Goal: Task Accomplishment & Management: Manage account settings

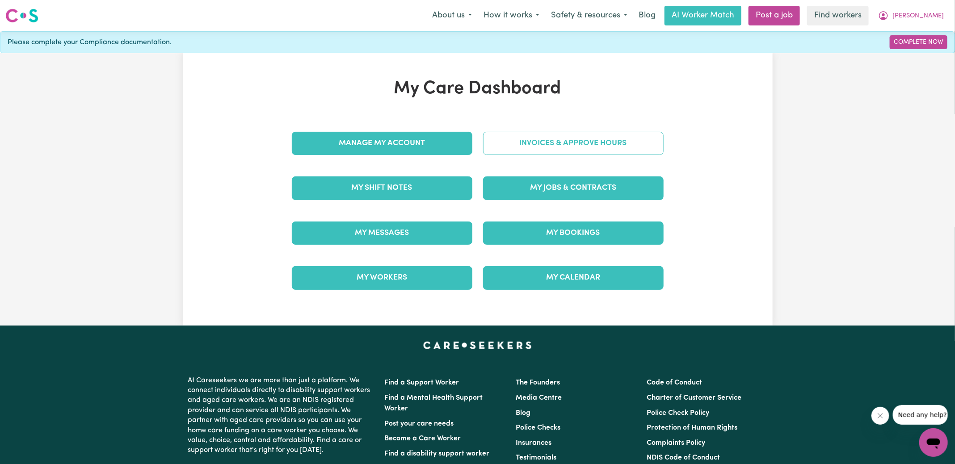
click at [499, 148] on link "Invoices & Approve Hours" at bounding box center [573, 143] width 181 height 23
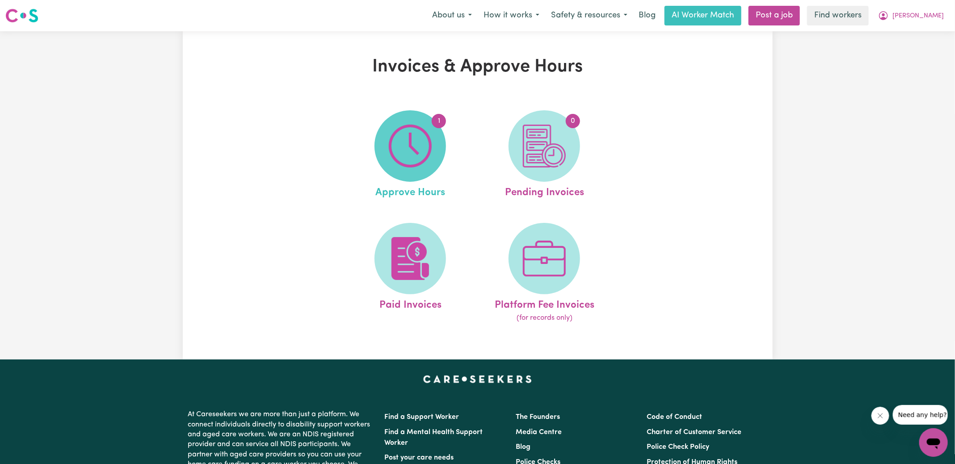
click at [395, 157] on img at bounding box center [410, 146] width 43 height 43
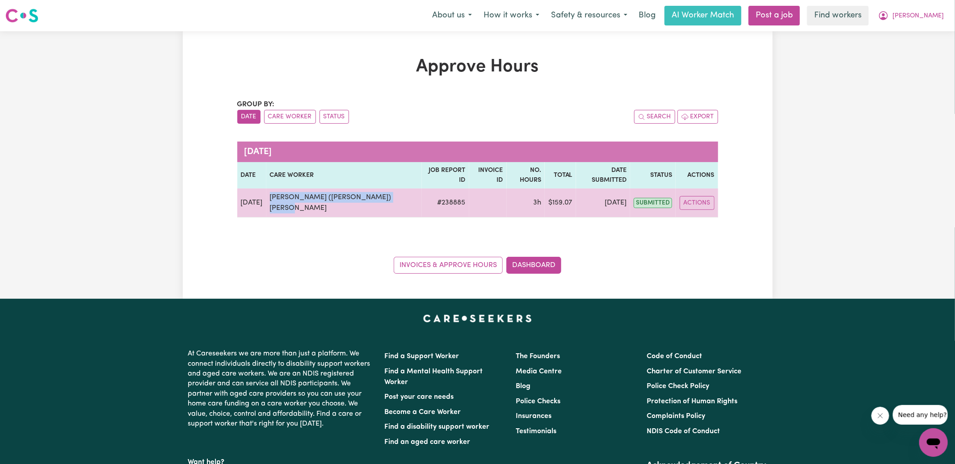
drag, startPoint x: 402, startPoint y: 187, endPoint x: 266, endPoint y: 187, distance: 135.4
click at [266, 189] on td "[PERSON_NAME] ([PERSON_NAME]) [PERSON_NAME]" at bounding box center [344, 203] width 156 height 29
copy td "[PERSON_NAME] ([PERSON_NAME]) [PERSON_NAME]"
click at [700, 196] on button "Actions" at bounding box center [697, 203] width 35 height 14
click at [701, 215] on link "View Job Report" at bounding box center [718, 224] width 76 height 18
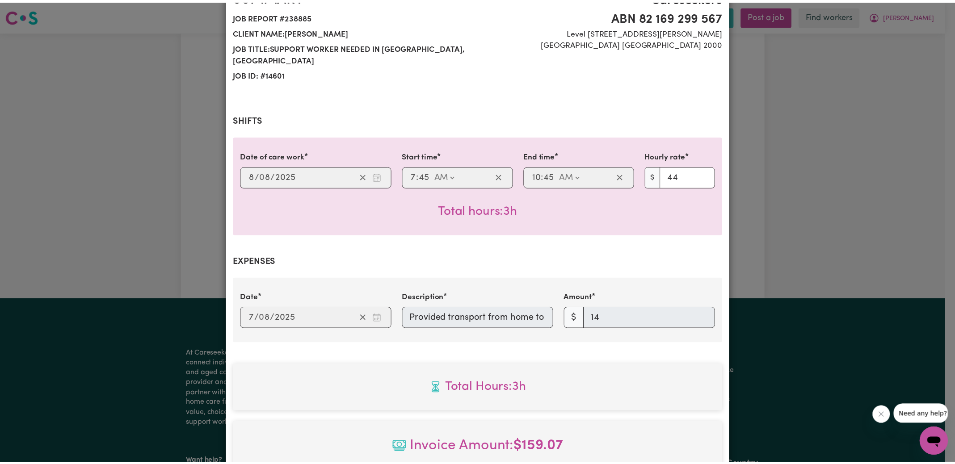
scroll to position [278, 0]
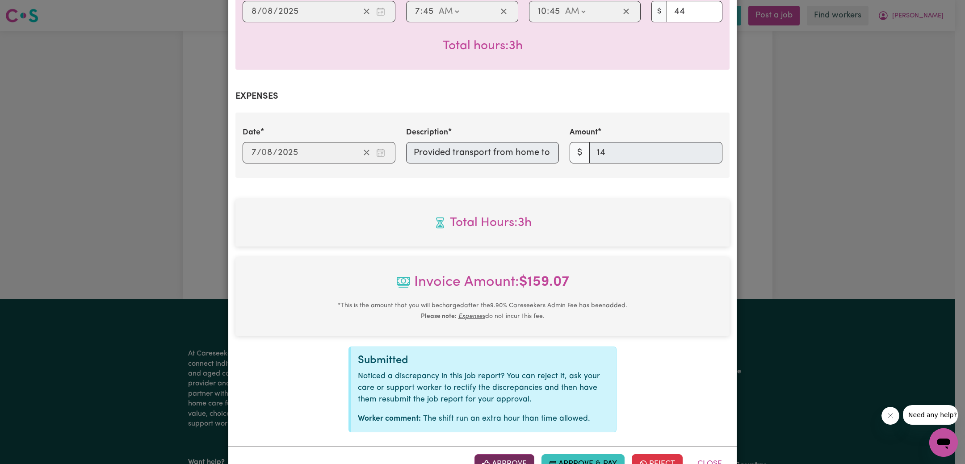
click at [506, 455] on button "Approve" at bounding box center [505, 465] width 60 height 20
click at [837, 277] on div "Job Report # 238885 - [PERSON_NAME] ([PERSON_NAME] [PERSON_NAME] Summary Job re…" at bounding box center [482, 232] width 965 height 464
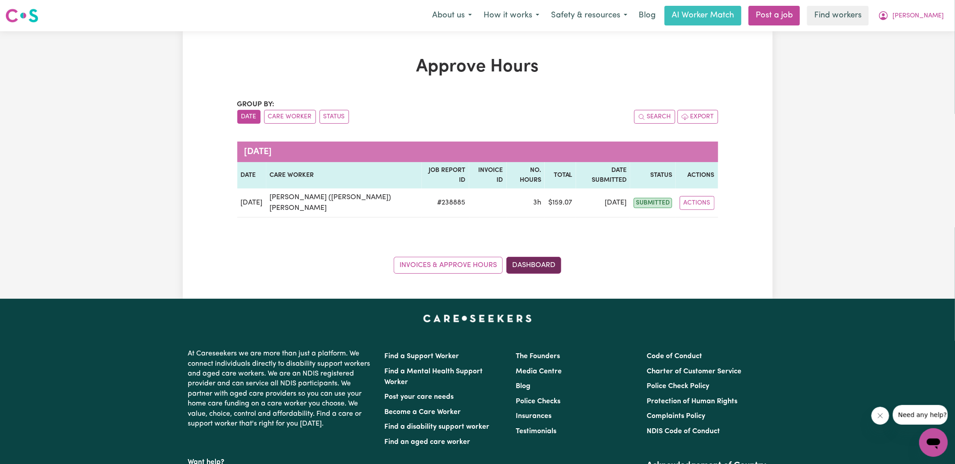
click at [537, 257] on link "Dashboard" at bounding box center [533, 265] width 55 height 17
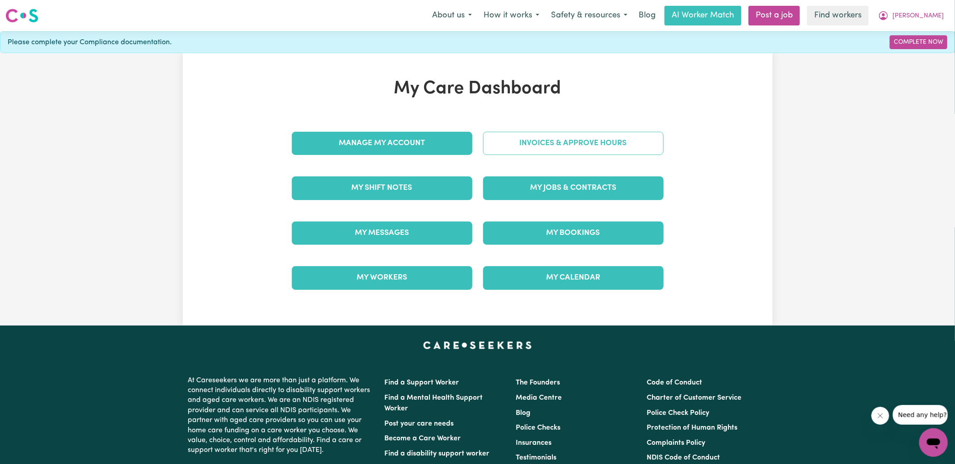
click at [535, 143] on link "Invoices & Approve Hours" at bounding box center [573, 143] width 181 height 23
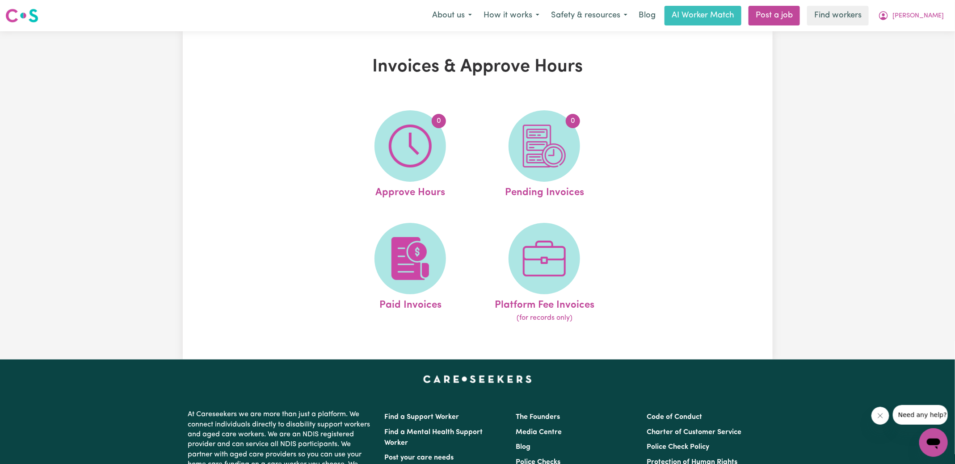
click at [535, 143] on img at bounding box center [544, 146] width 43 height 43
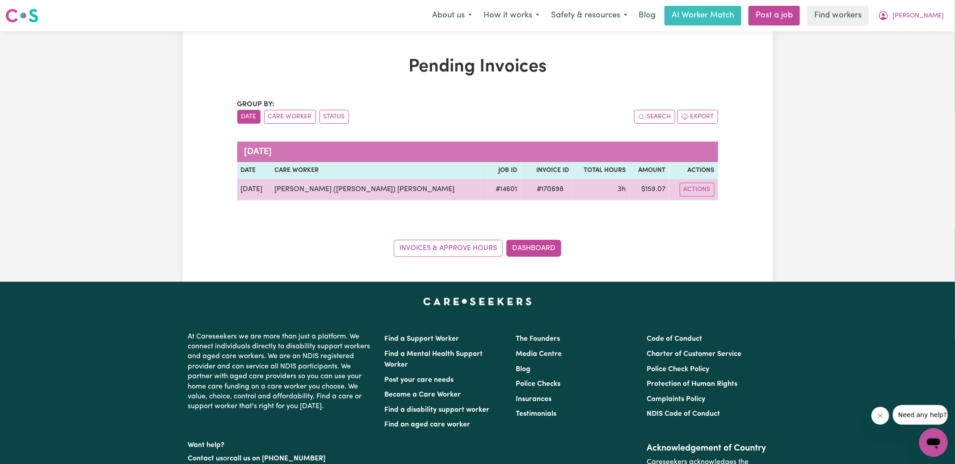
click at [533, 188] on span "# 170698" at bounding box center [550, 189] width 38 height 11
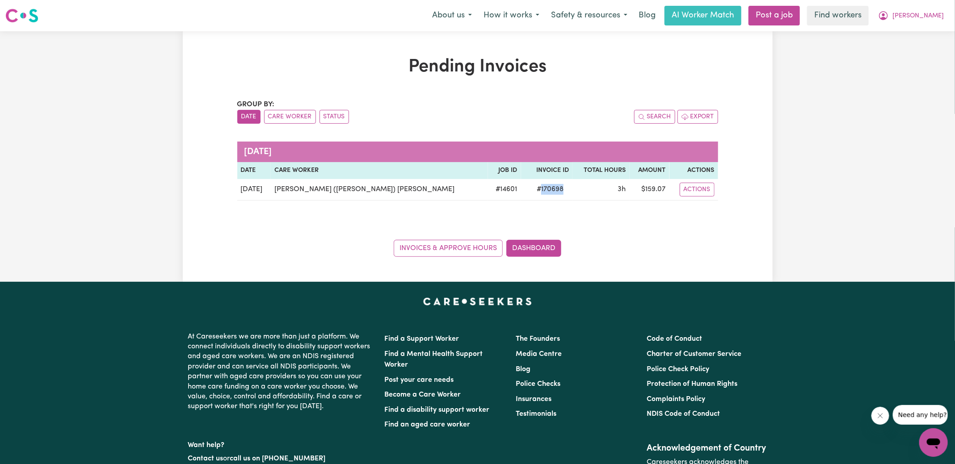
copy span "170698"
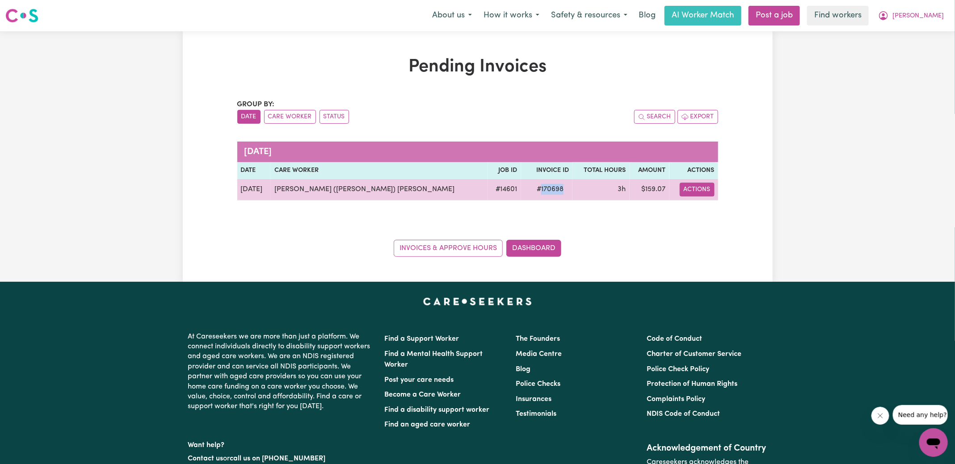
click at [699, 190] on button "Actions" at bounding box center [697, 190] width 35 height 14
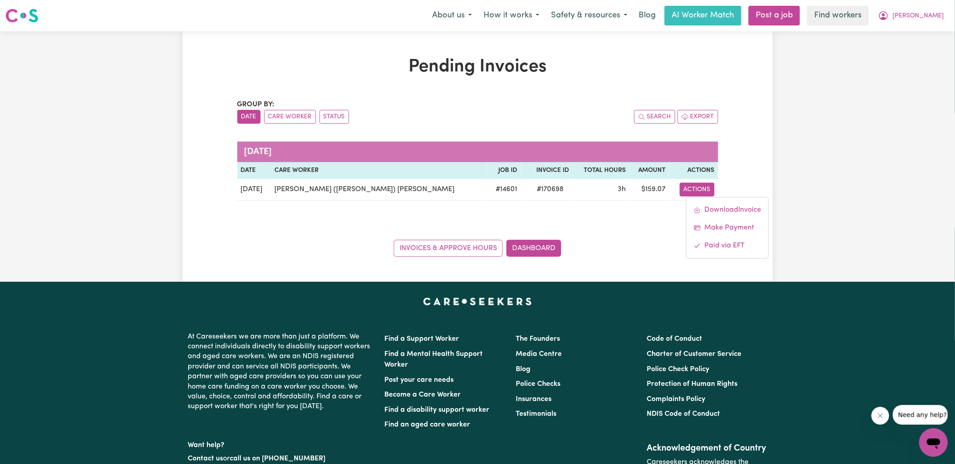
click at [827, 113] on div "Pending Invoices Group by: Date Care Worker Status Search Export [DATE] Date Ca…" at bounding box center [477, 156] width 955 height 251
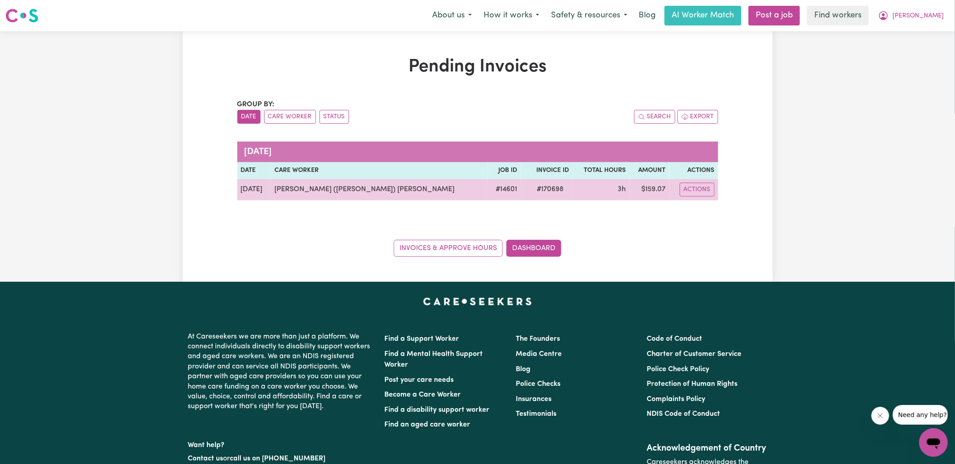
click at [649, 189] on td "$ 159.07" at bounding box center [650, 189] width 40 height 21
copy td "159.07"
click at [531, 189] on span "# 170698" at bounding box center [550, 189] width 38 height 11
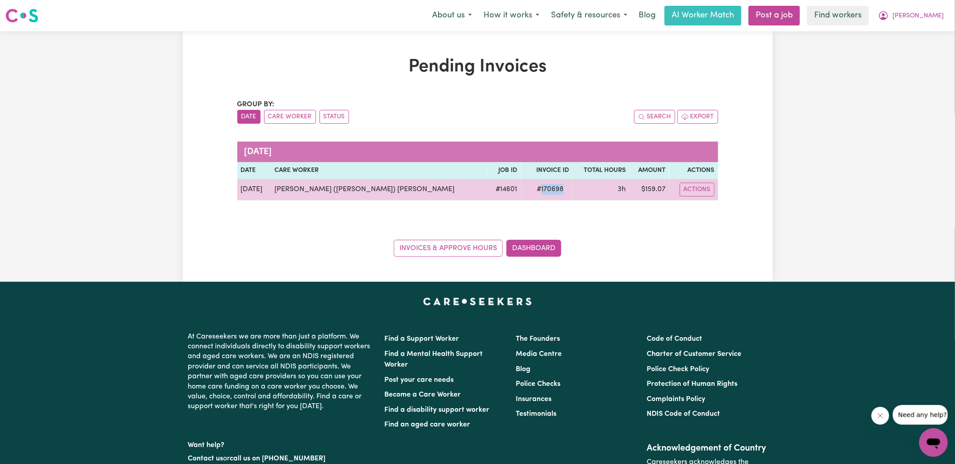
copy span "170698"
click at [649, 186] on td "$ 159.07" at bounding box center [650, 189] width 40 height 21
copy td "159.07"
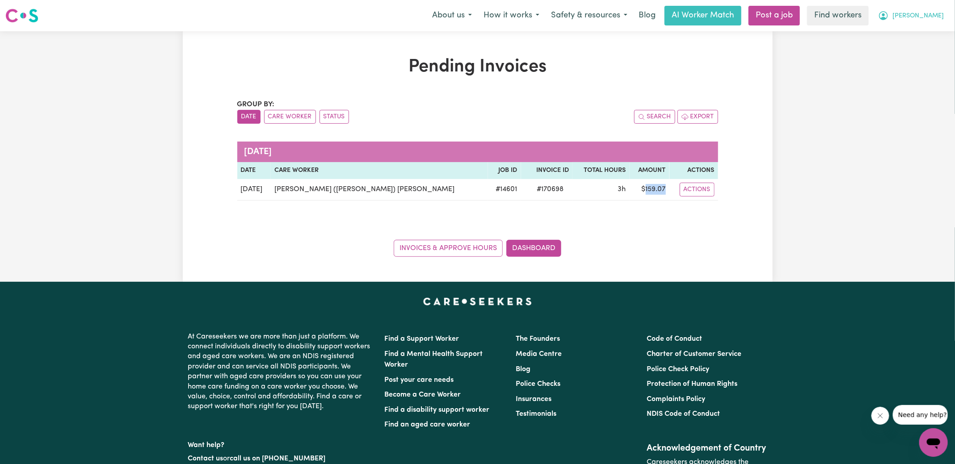
click at [917, 9] on button "[PERSON_NAME]" at bounding box center [910, 15] width 77 height 19
click at [901, 51] on link "Logout" at bounding box center [914, 51] width 71 height 17
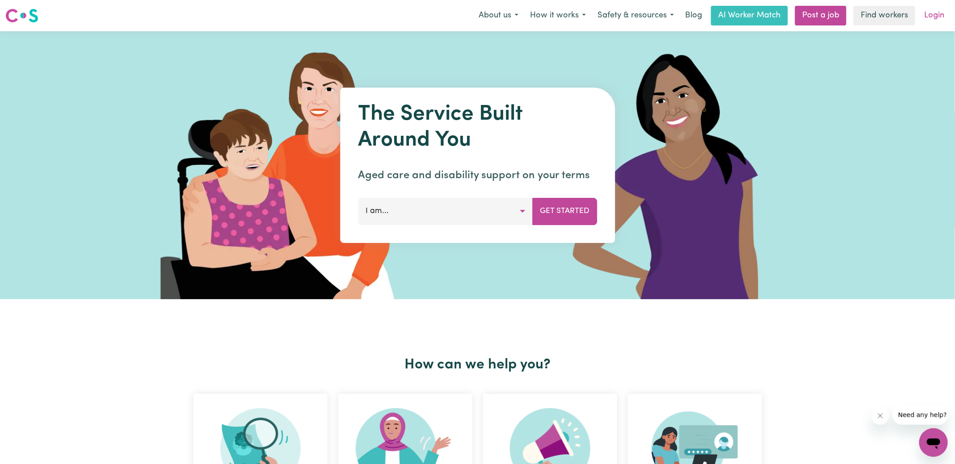
click at [935, 15] on link "Login" at bounding box center [934, 16] width 31 height 20
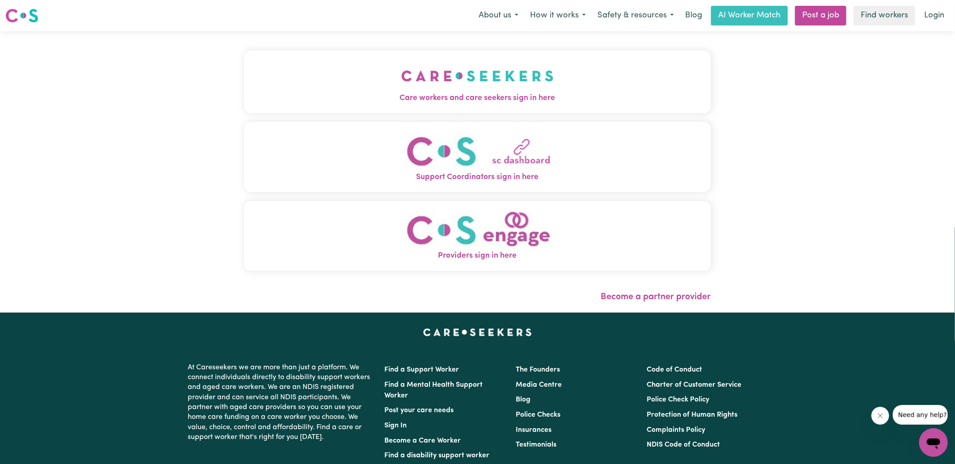
click at [388, 93] on span "Care workers and care seekers sign in here" at bounding box center [477, 99] width 467 height 12
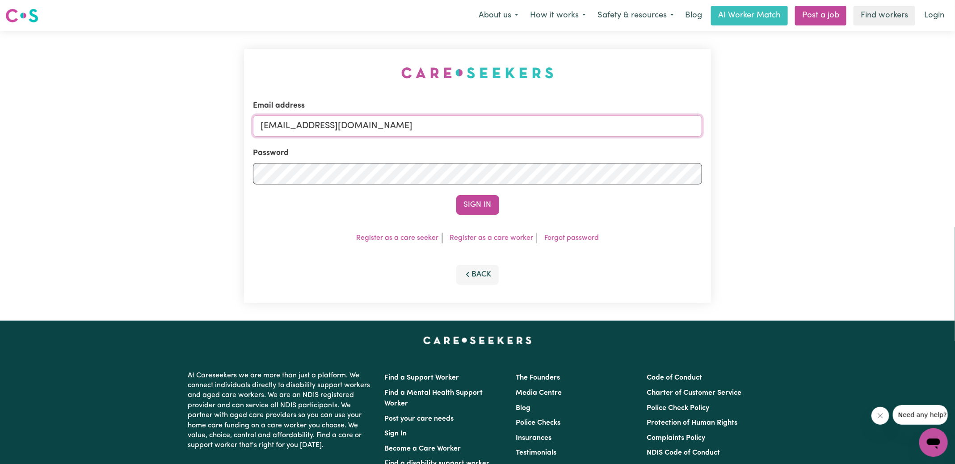
drag, startPoint x: 316, startPoint y: 125, endPoint x: 774, endPoint y: 143, distance: 457.6
click at [774, 143] on div "Email address [EMAIL_ADDRESS][DOMAIN_NAME] Password Sign In Register as a care …" at bounding box center [477, 176] width 955 height 290
type input "superuser~[EMAIL_ADDRESS][DOMAIN_NAME]"
click at [456, 195] on button "Sign In" at bounding box center [477, 205] width 43 height 20
